Goal: Information Seeking & Learning: Learn about a topic

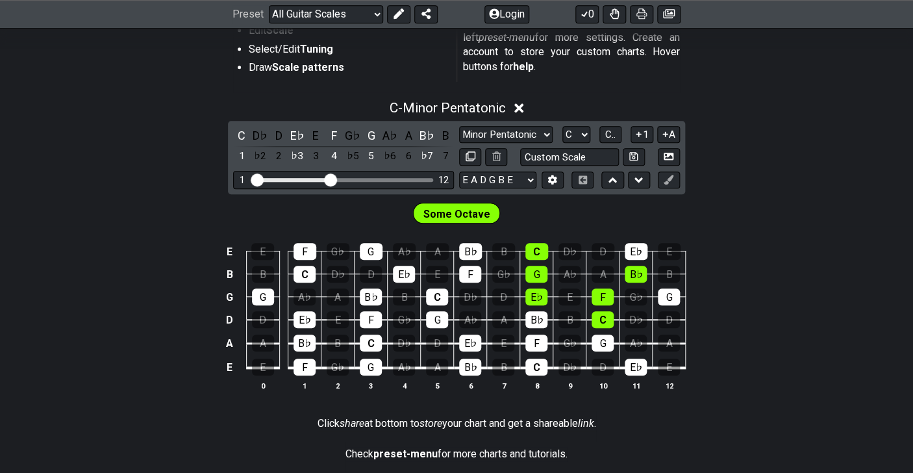
scroll to position [307, 0]
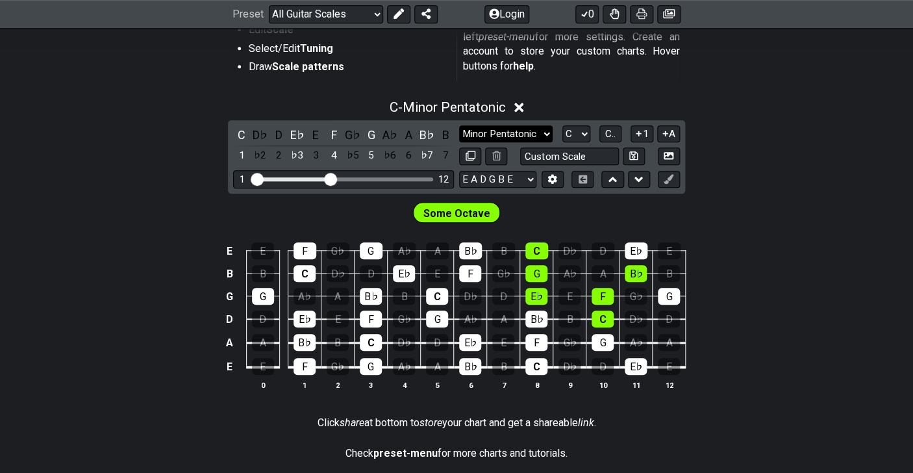
click at [459, 125] on select "Minor Pentatonic Root Minor Pentatonic Major Pentatonic Minor Blues Major Blues…" at bounding box center [506, 134] width 94 height 18
click option "Major" at bounding box center [0, 0] width 0 height 0
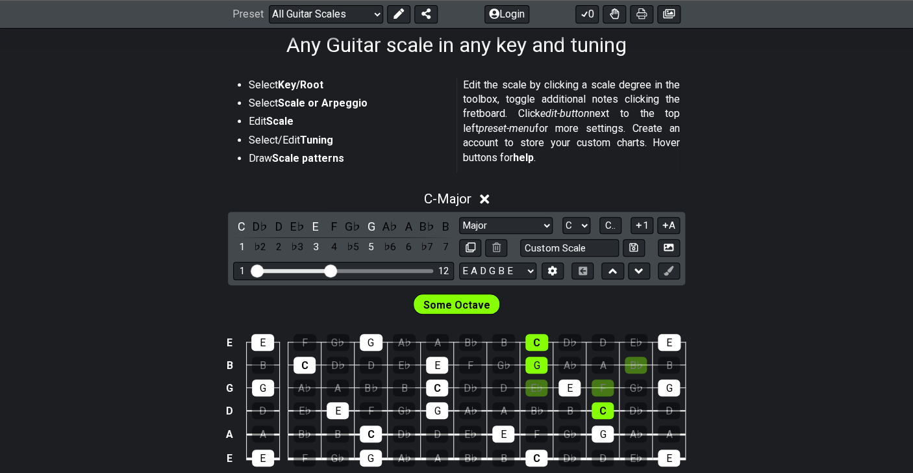
scroll to position [219, 0]
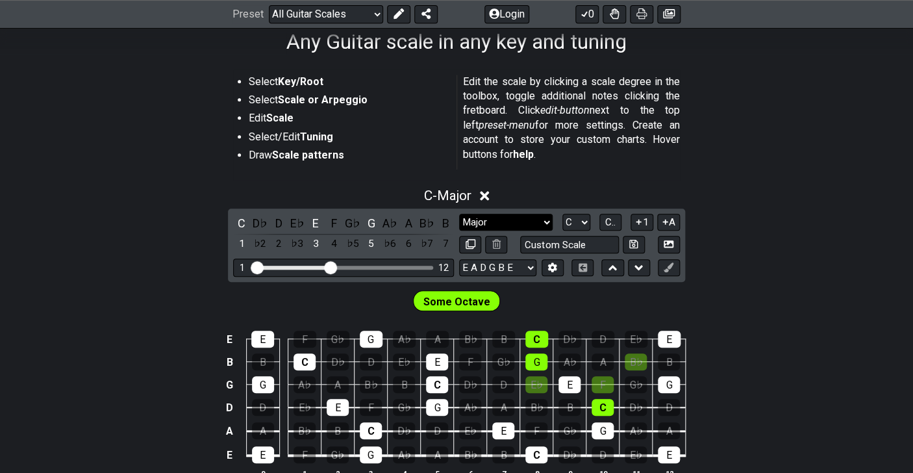
click at [459, 214] on select "Minor Pentatonic Root Minor Pentatonic Major Pentatonic Minor Blues Major Blues…" at bounding box center [506, 223] width 94 height 18
click option "Major Pentatonic" at bounding box center [0, 0] width 0 height 0
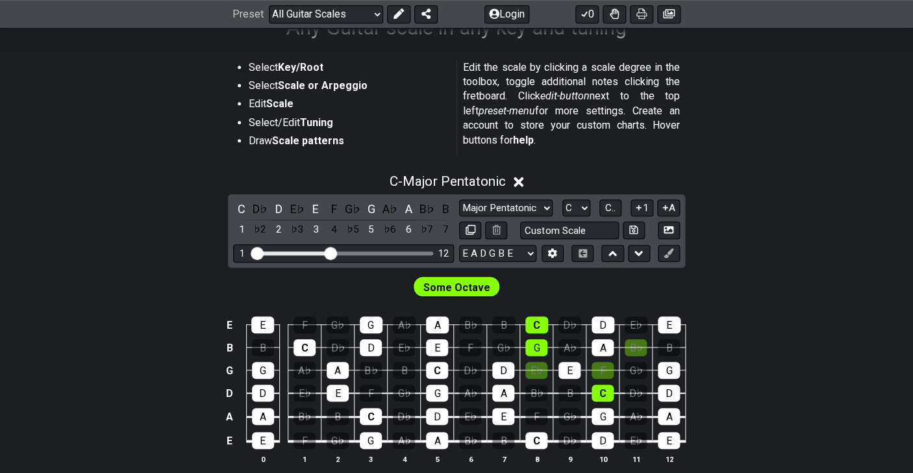
scroll to position [235, 0]
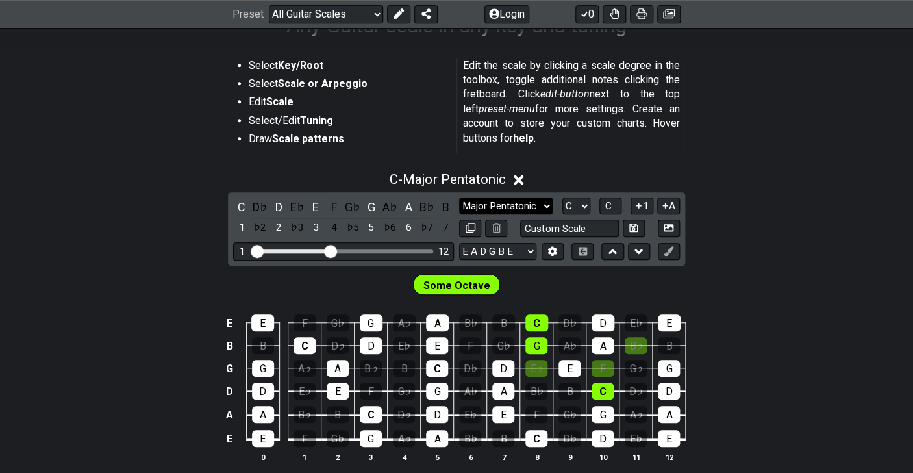
click at [459, 197] on select "Minor Pentatonic Root Minor Pentatonic Major Pentatonic Minor Blues Major Blues…" at bounding box center [506, 206] width 94 height 18
select select "Major"
click option "Major" at bounding box center [0, 0] width 0 height 0
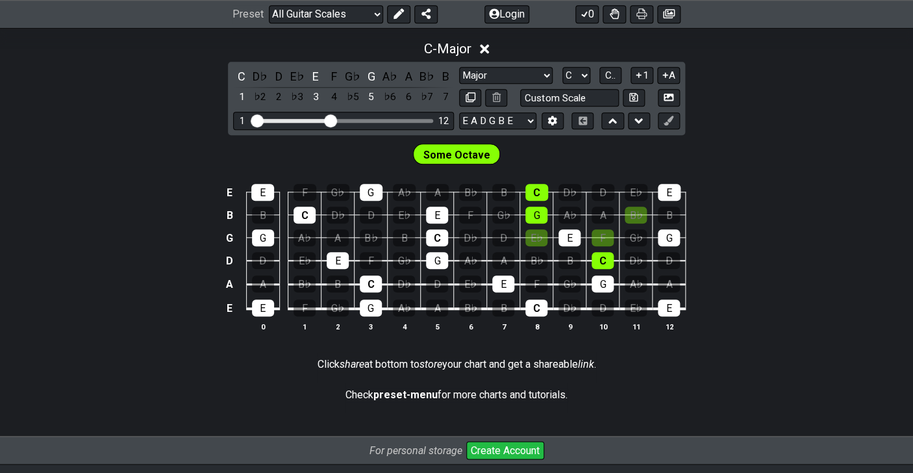
scroll to position [372, 0]
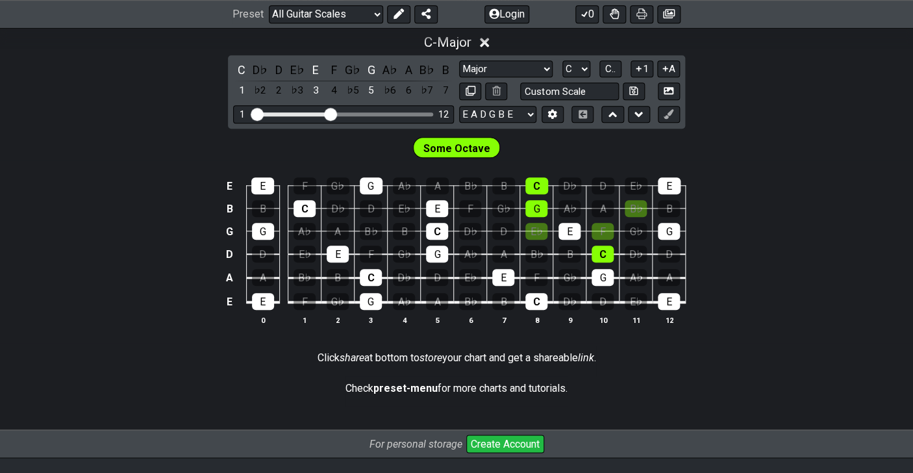
click at [752, 261] on div "E E F G♭ G A♭ A B♭ B C D♭ D E♭ E B B C D♭ D E♭ E F G♭ G A♭ A B♭ B G G A♭ A B♭ B…" at bounding box center [456, 251] width 913 height 183
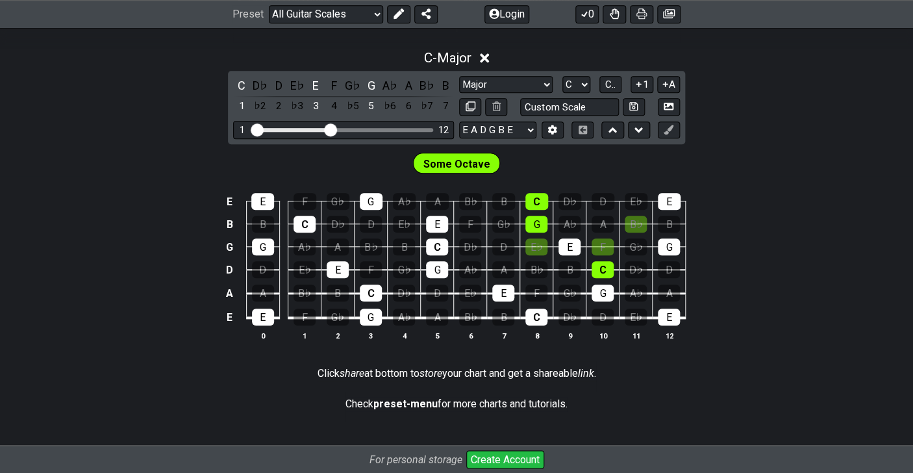
scroll to position [219, 0]
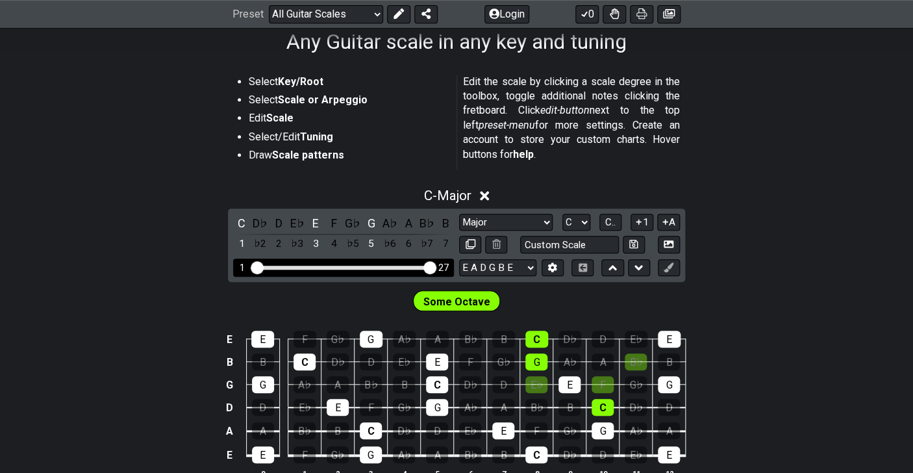
drag, startPoint x: 334, startPoint y: 260, endPoint x: 462, endPoint y: 264, distance: 128.0
click at [436, 266] on input "Visible fret range" at bounding box center [343, 266] width 184 height 0
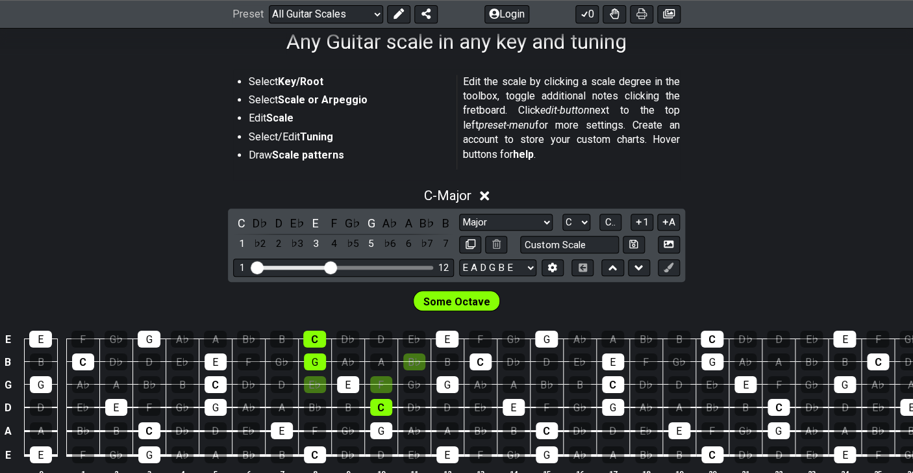
drag, startPoint x: 431, startPoint y: 265, endPoint x: 329, endPoint y: 277, distance: 102.6
click at [328, 266] on input "Visible fret range" at bounding box center [343, 266] width 184 height 0
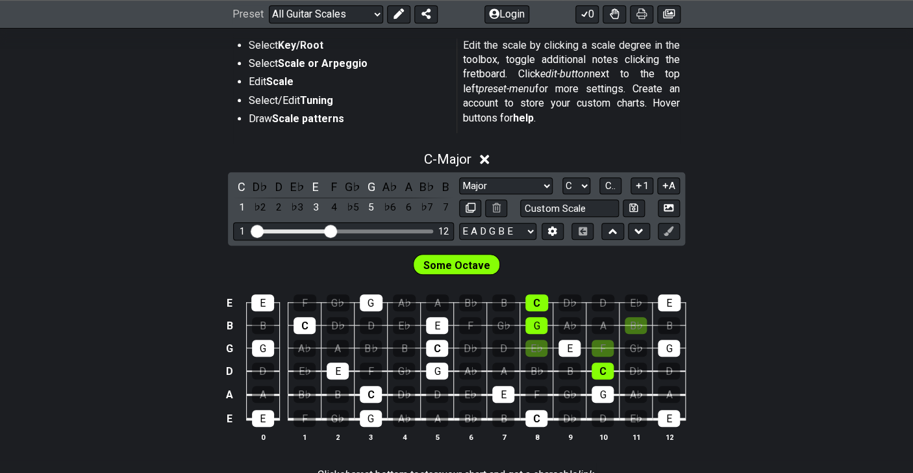
scroll to position [256, 0]
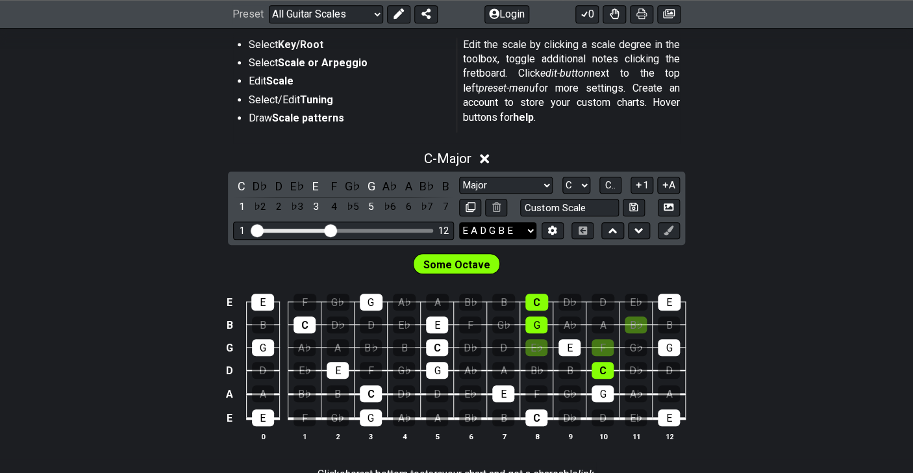
click at [459, 222] on select "E A D G B E E A D G B E E A D G B E B E A D F♯ B A D G C E A D A D G B E E♭ A♭ …" at bounding box center [497, 231] width 77 height 18
click option "E A D G B E" at bounding box center [0, 0] width 0 height 0
click at [277, 180] on div "D" at bounding box center [278, 186] width 17 height 18
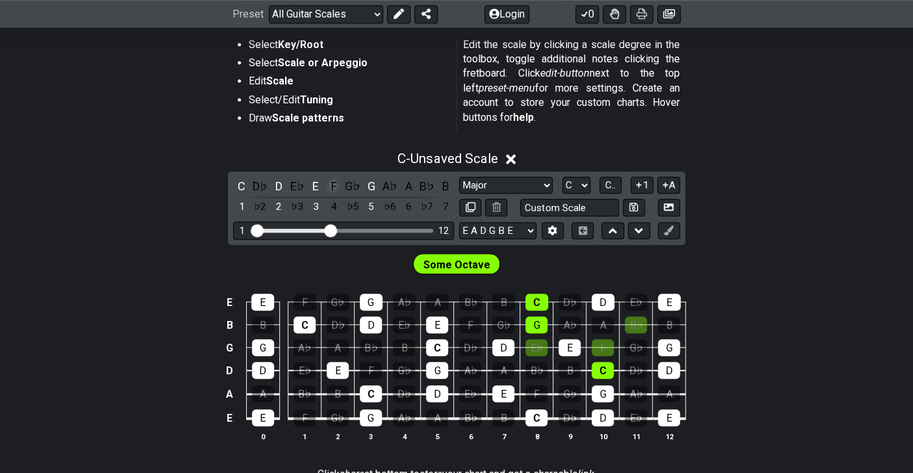
click at [335, 188] on div "F" at bounding box center [334, 186] width 17 height 18
click at [406, 186] on div "A" at bounding box center [408, 186] width 17 height 18
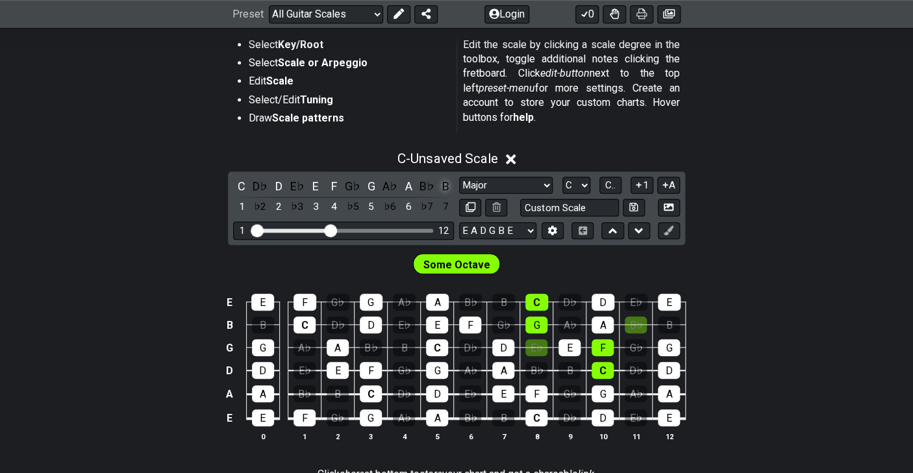
click at [447, 187] on div "B" at bounding box center [445, 186] width 17 height 18
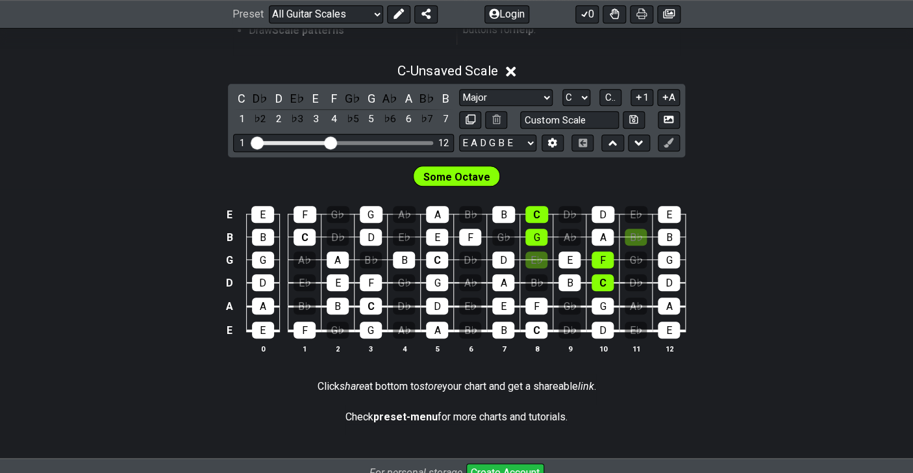
scroll to position [346, 0]
